Goal: Transaction & Acquisition: Purchase product/service

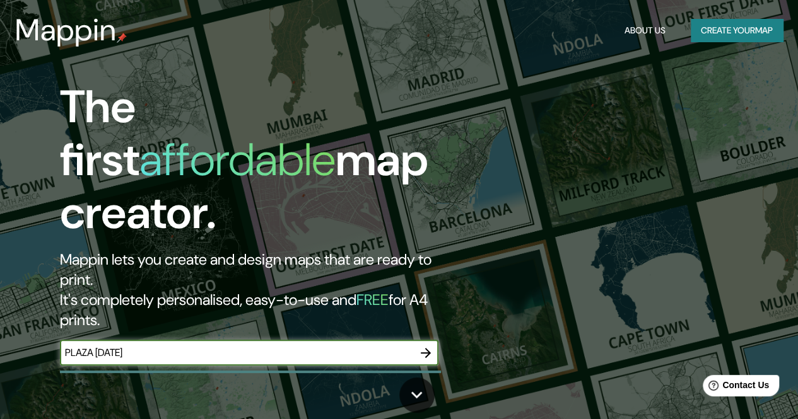
type input "PLAZA [DATE]"
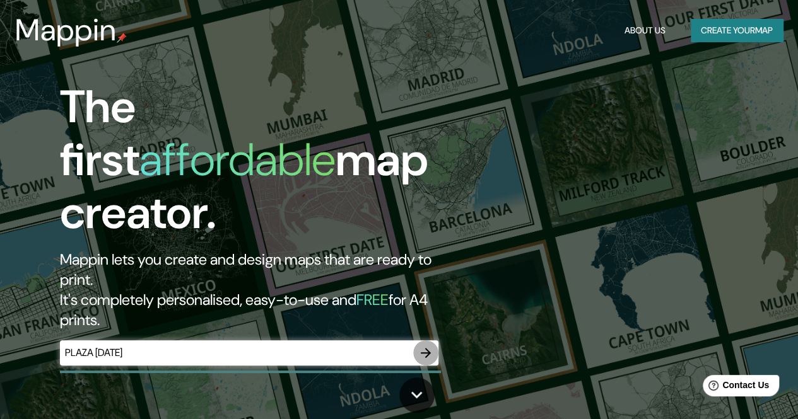
click at [426, 348] on icon "button" at bounding box center [426, 353] width 10 height 10
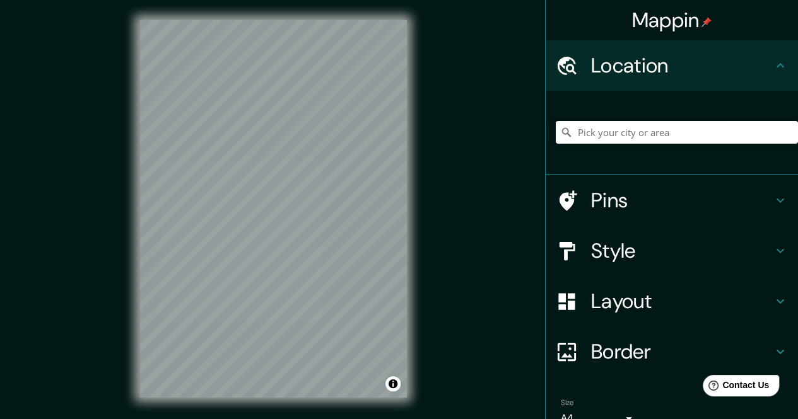
click at [585, 133] on input "Pick your city or area" at bounding box center [677, 132] width 242 height 23
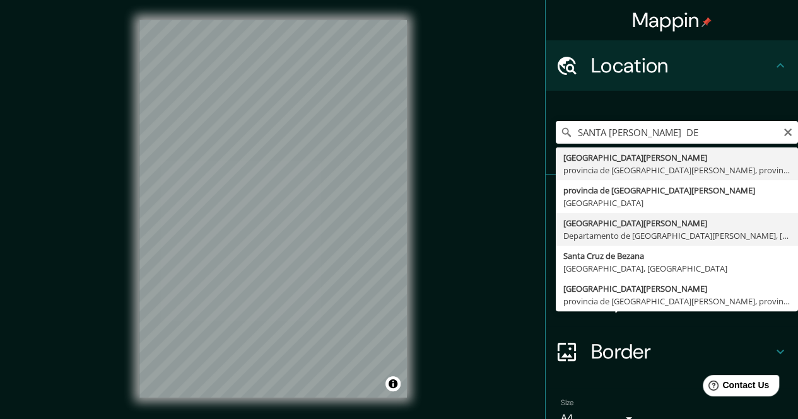
type input "[GEOGRAPHIC_DATA][PERSON_NAME], [GEOGRAPHIC_DATA][PERSON_NAME], [GEOGRAPHIC_DAT…"
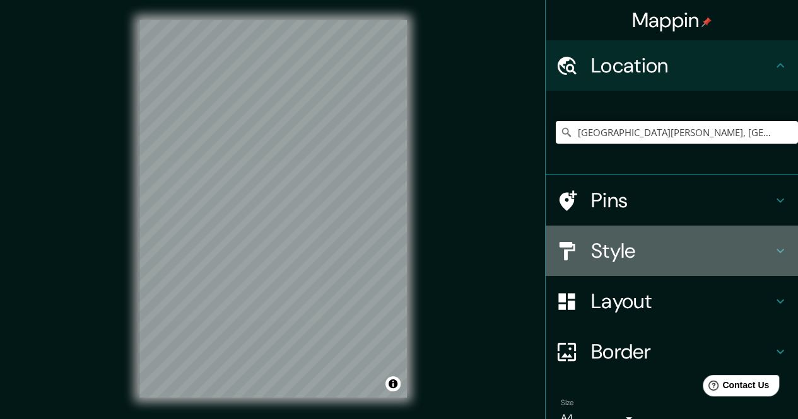
click at [662, 253] on h4 "Style" at bounding box center [682, 250] width 182 height 25
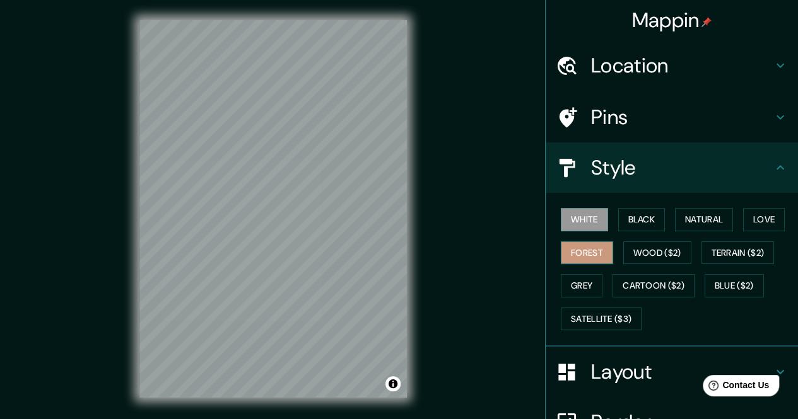
click at [592, 253] on button "Forest" at bounding box center [587, 253] width 52 height 23
click at [686, 223] on button "Natural" at bounding box center [704, 219] width 58 height 23
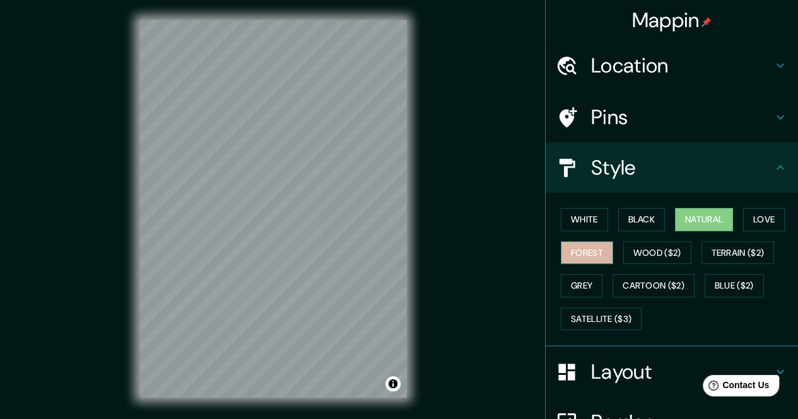
click at [561, 258] on button "Forest" at bounding box center [587, 253] width 52 height 23
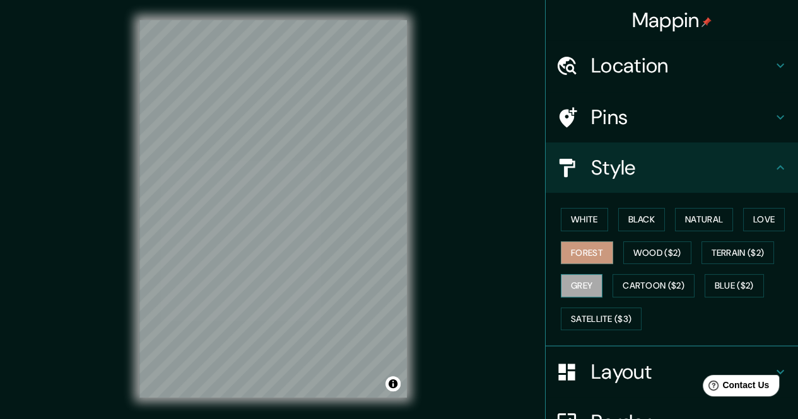
click at [569, 281] on button "Grey" at bounding box center [582, 285] width 42 height 23
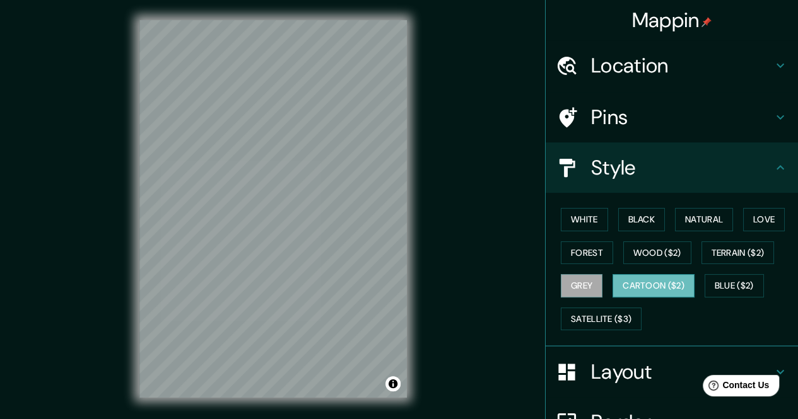
click at [613, 276] on button "Cartoon ($2)" at bounding box center [653, 285] width 82 height 23
click at [711, 284] on button "Blue ($2)" at bounding box center [733, 285] width 59 height 23
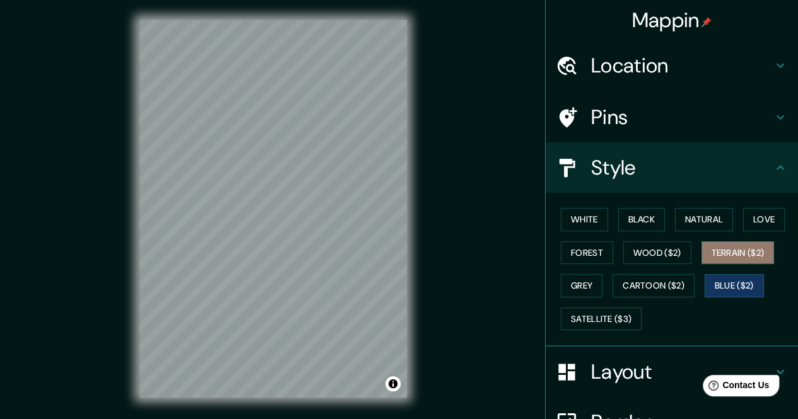
click at [720, 257] on button "Terrain ($2)" at bounding box center [737, 253] width 73 height 23
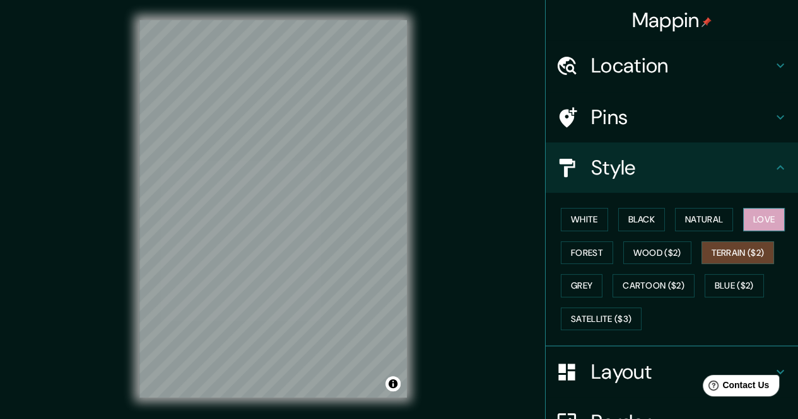
click at [754, 216] on button "Love" at bounding box center [764, 219] width 42 height 23
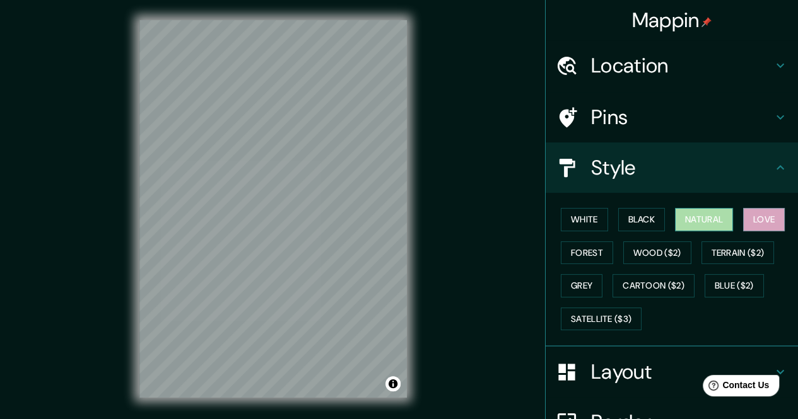
click at [699, 219] on button "Natural" at bounding box center [704, 219] width 58 height 23
click at [622, 220] on button "Black" at bounding box center [641, 219] width 47 height 23
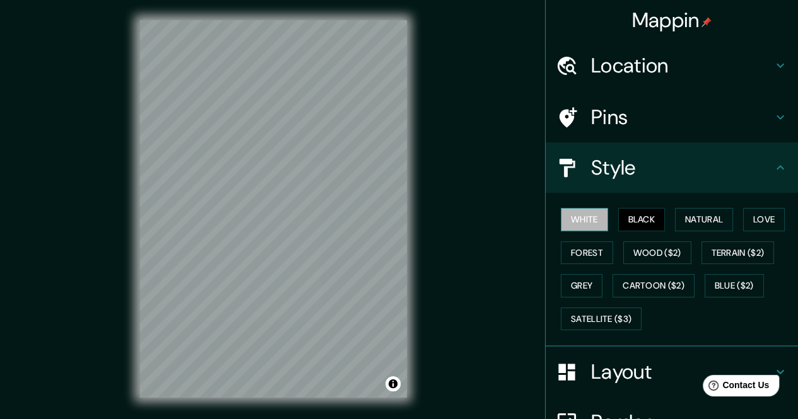
click at [578, 219] on button "White" at bounding box center [584, 219] width 47 height 23
click at [681, 223] on button "Natural" at bounding box center [704, 219] width 58 height 23
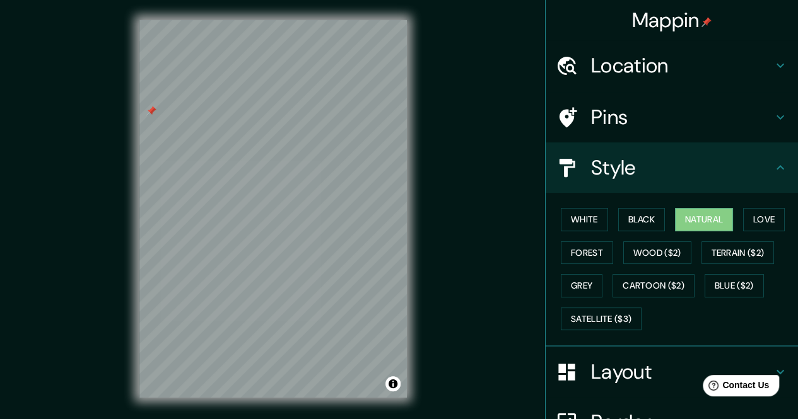
click at [476, 84] on div "Mappin Location [GEOGRAPHIC_DATA][PERSON_NAME], [GEOGRAPHIC_DATA][PERSON_NAME],…" at bounding box center [399, 219] width 798 height 438
click at [666, 122] on h4 "Pins" at bounding box center [682, 117] width 182 height 25
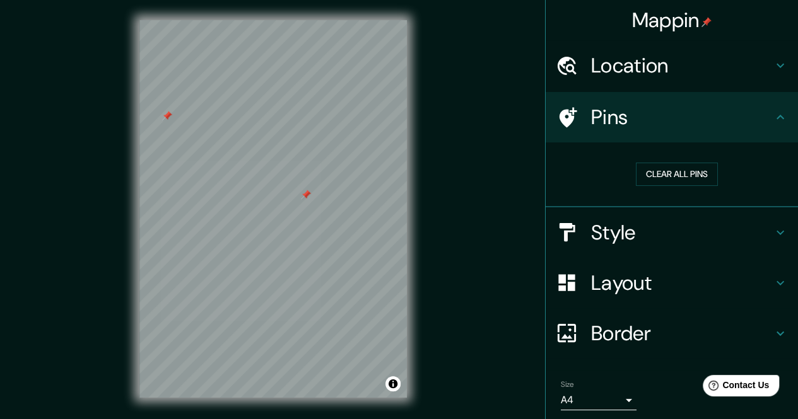
click at [665, 120] on h4 "Pins" at bounding box center [682, 117] width 182 height 25
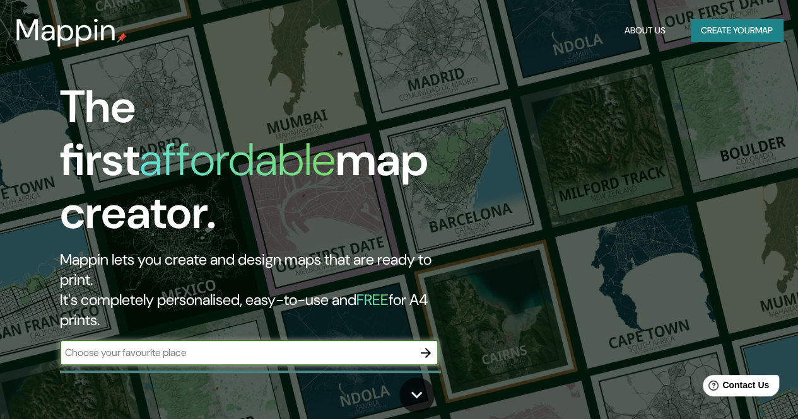
click at [322, 346] on input "text" at bounding box center [236, 353] width 353 height 15
type input "[GEOGRAPHIC_DATA][PERSON_NAME]"
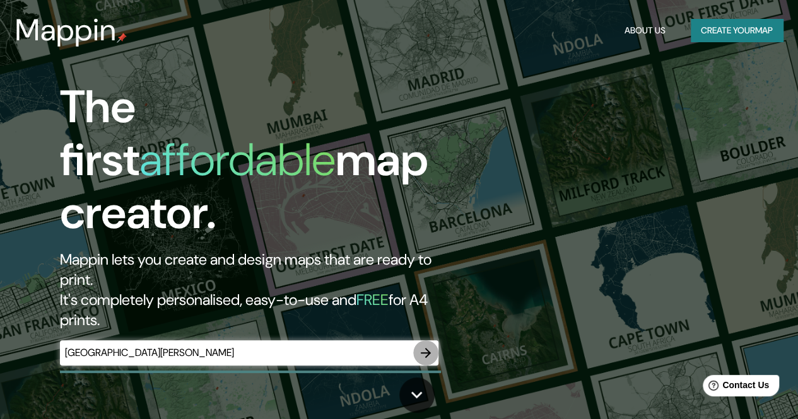
click at [418, 346] on icon "button" at bounding box center [425, 353] width 15 height 15
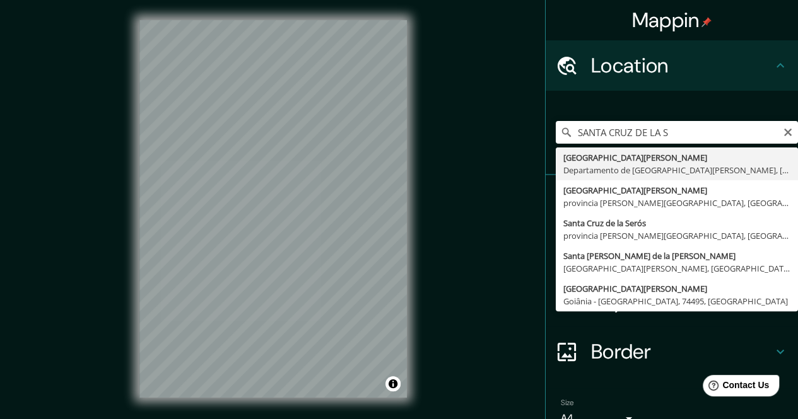
type input "[GEOGRAPHIC_DATA][PERSON_NAME], [GEOGRAPHIC_DATA][PERSON_NAME], [GEOGRAPHIC_DAT…"
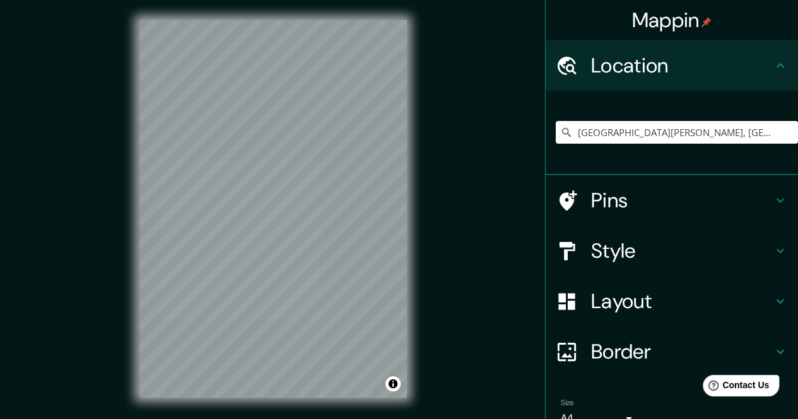
click at [599, 251] on h4 "Style" at bounding box center [682, 250] width 182 height 25
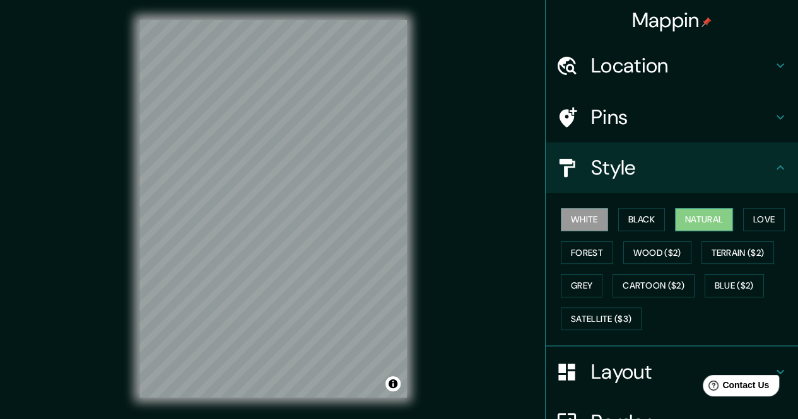
click at [677, 220] on button "Natural" at bounding box center [704, 219] width 58 height 23
